Goal: Task Accomplishment & Management: Manage account settings

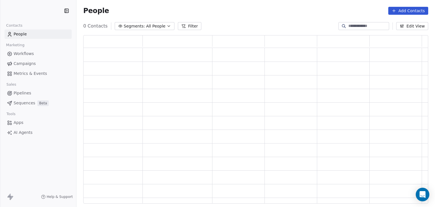
scroll to position [164, 340]
click at [37, 14] on html "Swipe Pages Contacts People Marketing Workflows Campaigns Metrics & Events Sale…" at bounding box center [217, 103] width 435 height 207
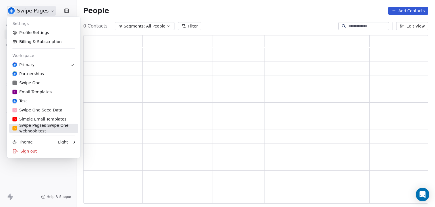
click at [34, 129] on div "S Swipe Pagses Swipe One webhook test" at bounding box center [43, 127] width 62 height 11
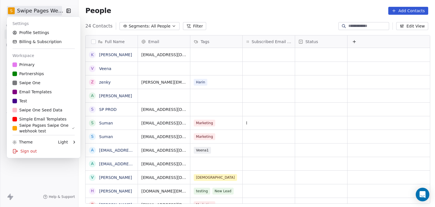
click at [48, 14] on html "S Swipe Pages Webhook Contacts People Marketing Workflows Campaigns Metrics & E…" at bounding box center [217, 103] width 435 height 207
click at [29, 178] on html "S Swipe Pages Webhook Contacts People Marketing Workflows Campaigns Metrics & E…" at bounding box center [217, 103] width 435 height 207
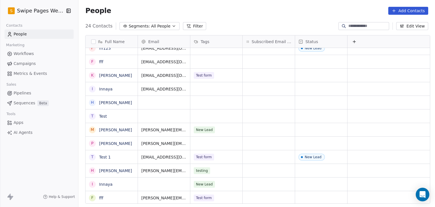
scroll to position [170, 0]
click at [44, 13] on html "S Swipe Pages Webhook Contacts People Marketing Workflows Campaigns Metrics & E…" at bounding box center [217, 103] width 435 height 207
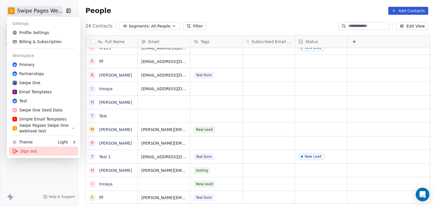
click at [23, 150] on div "Sign out" at bounding box center [43, 150] width 69 height 9
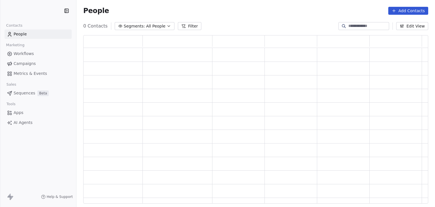
scroll to position [164, 340]
